Goal: Book appointment/travel/reservation

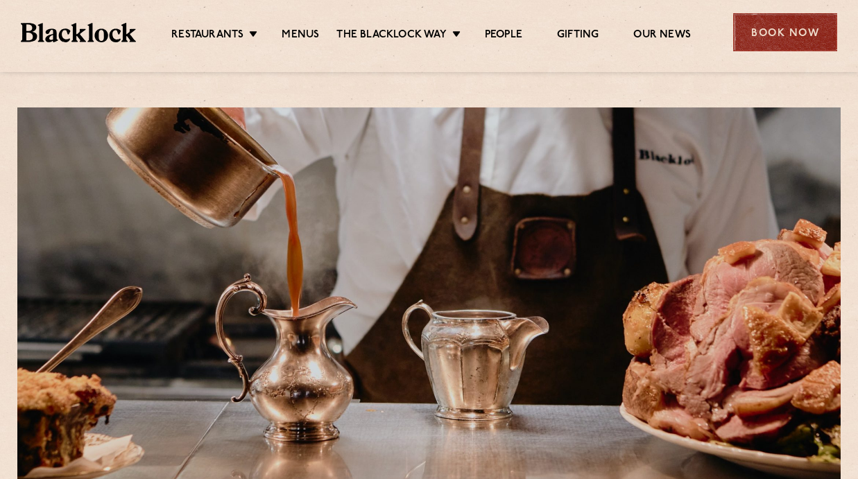
click at [797, 27] on div "Book Now" at bounding box center [785, 32] width 104 height 38
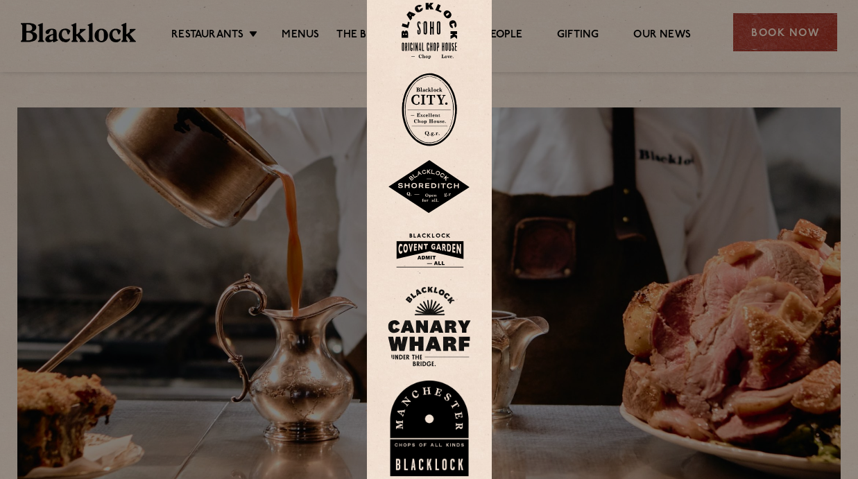
click at [543, 91] on div at bounding box center [429, 239] width 858 height 479
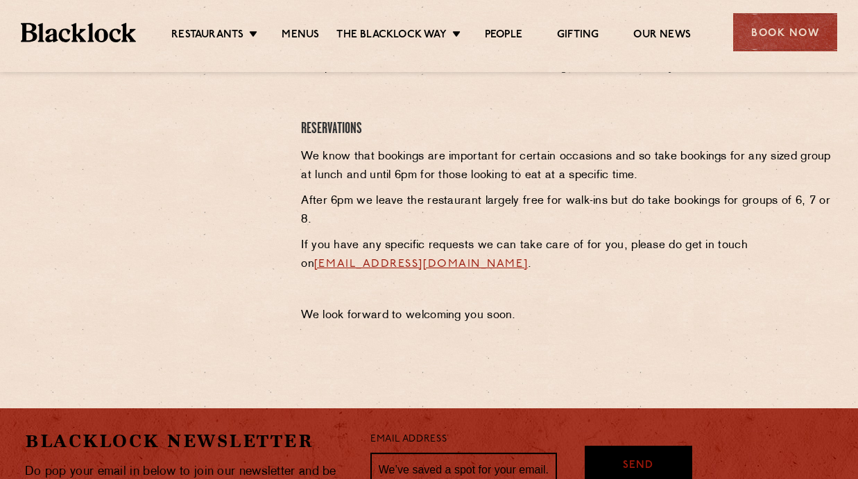
scroll to position [598, 0]
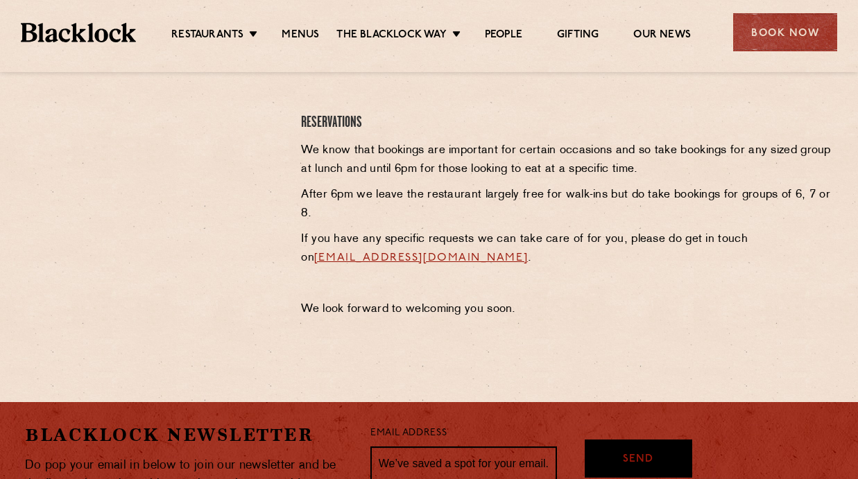
click at [490, 257] on link "sohoreservations@theblacklock.com" at bounding box center [421, 257] width 214 height 11
drag, startPoint x: 548, startPoint y: 255, endPoint x: 290, endPoint y: 262, distance: 257.3
click at [290, 262] on div "Soho Reservations Walk-Ins Walk-ins are always warmly welcome. Do pop in and we…" at bounding box center [566, 133] width 553 height 383
copy p "sohoreservations@theblacklock.com ."
